Goal: Find specific page/section: Find specific page/section

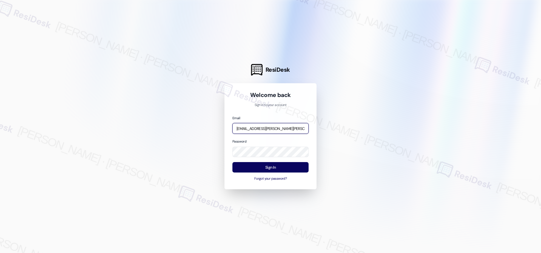
click at [282, 129] on input "[EMAIL_ADDRESS][PERSON_NAME][PERSON_NAME][PERSON_NAME][DOMAIN_NAME]" at bounding box center [271, 128] width 76 height 11
type input "\"
type input "[EMAIL_ADDRESS][PERSON_NAME][PERSON_NAME][DOMAIN_NAME]"
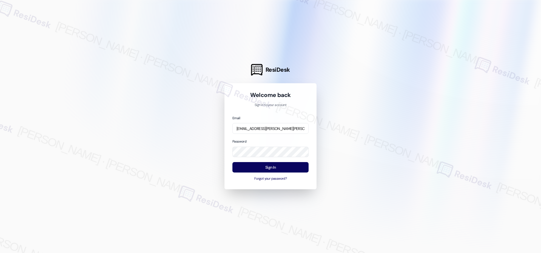
click at [0, 252] on com-1password-button at bounding box center [0, 253] width 0 height 0
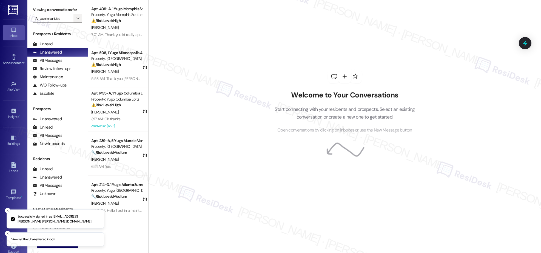
click at [76, 19] on icon "" at bounding box center [77, 18] width 3 height 4
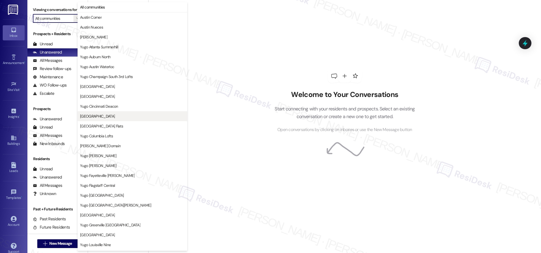
click at [115, 115] on span "[GEOGRAPHIC_DATA]" at bounding box center [97, 115] width 35 height 5
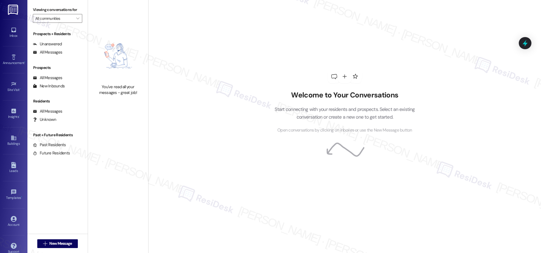
type input "[GEOGRAPHIC_DATA]"
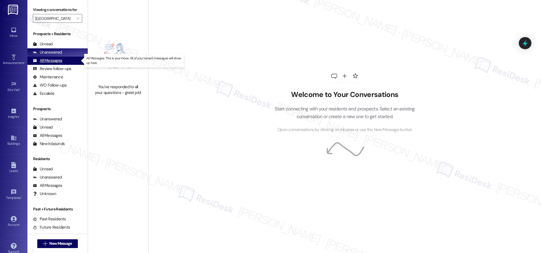
click at [55, 61] on div "All Messages" at bounding box center [47, 61] width 29 height 6
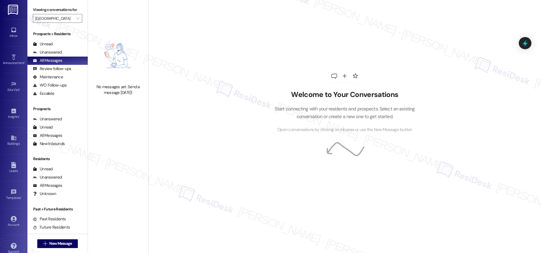
click at [121, 47] on img at bounding box center [118, 56] width 48 height 50
click at [52, 62] on div "All Messages" at bounding box center [47, 61] width 29 height 6
click at [52, 61] on div "All Messages" at bounding box center [47, 61] width 29 height 6
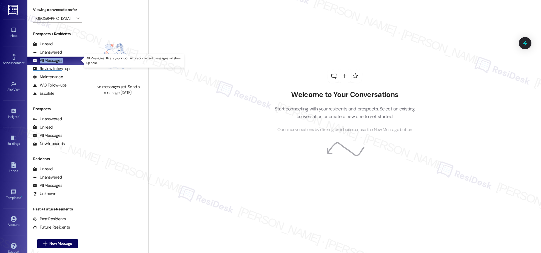
click at [52, 61] on div "All Messages" at bounding box center [47, 61] width 29 height 6
